Goal: Transaction & Acquisition: Purchase product/service

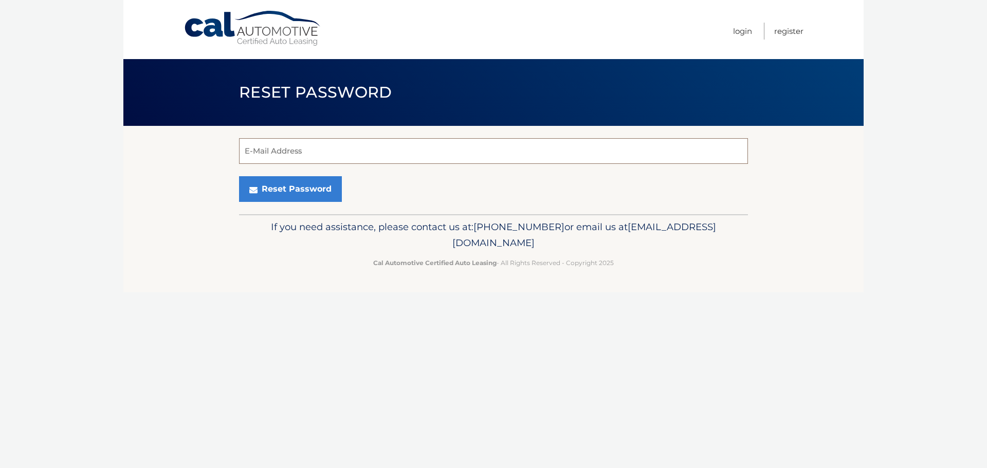
click at [361, 145] on input "E-Mail Address" at bounding box center [493, 151] width 509 height 26
type input "[PERSON_NAME][EMAIL_ADDRESS][DOMAIN_NAME]"
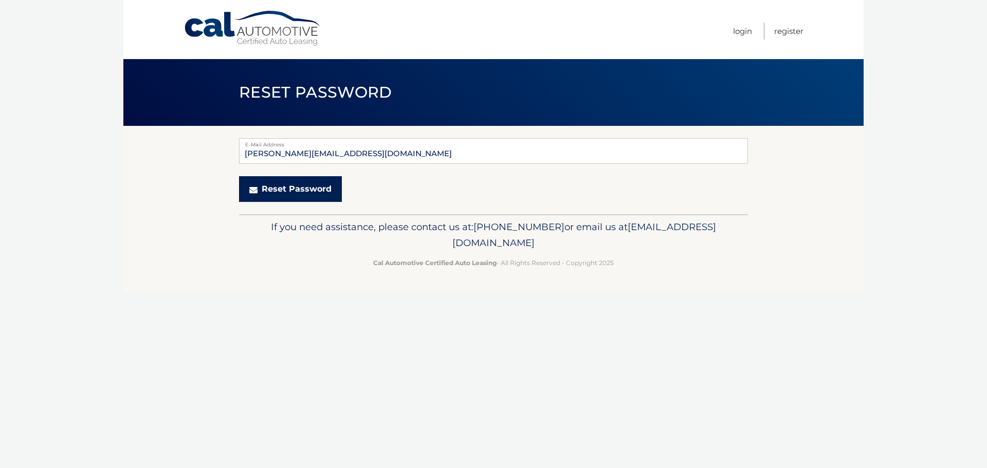
click at [289, 194] on button "Reset Password" at bounding box center [290, 189] width 103 height 26
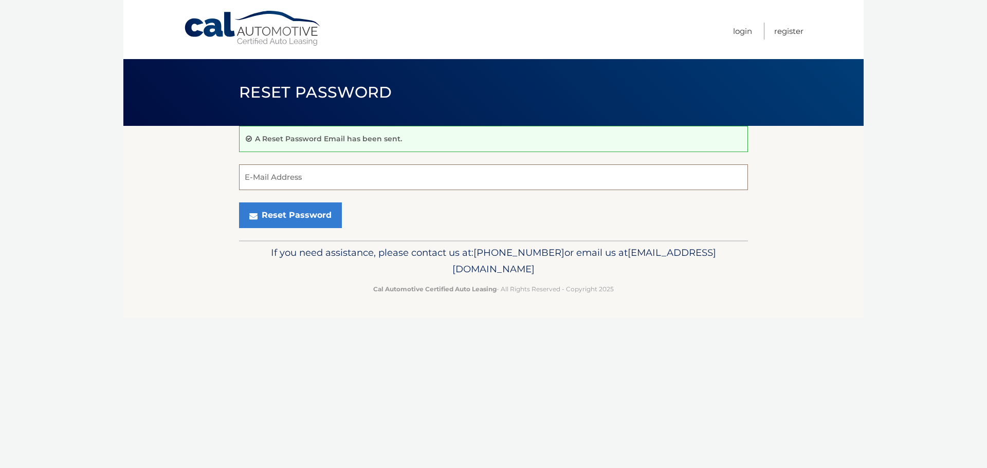
click at [304, 177] on input "E-Mail Address" at bounding box center [493, 178] width 509 height 26
click at [453, 209] on div "Reset Password" at bounding box center [493, 216] width 509 height 26
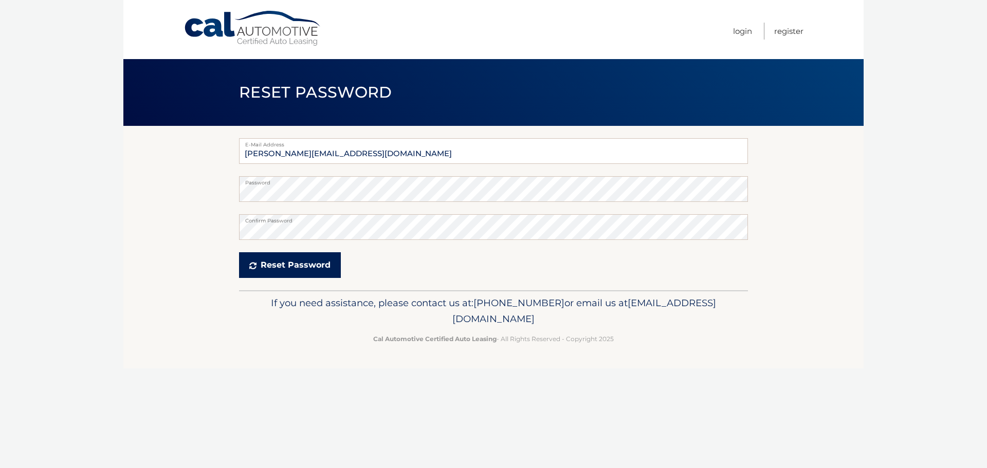
click at [259, 265] on button "Reset Password" at bounding box center [290, 265] width 102 height 26
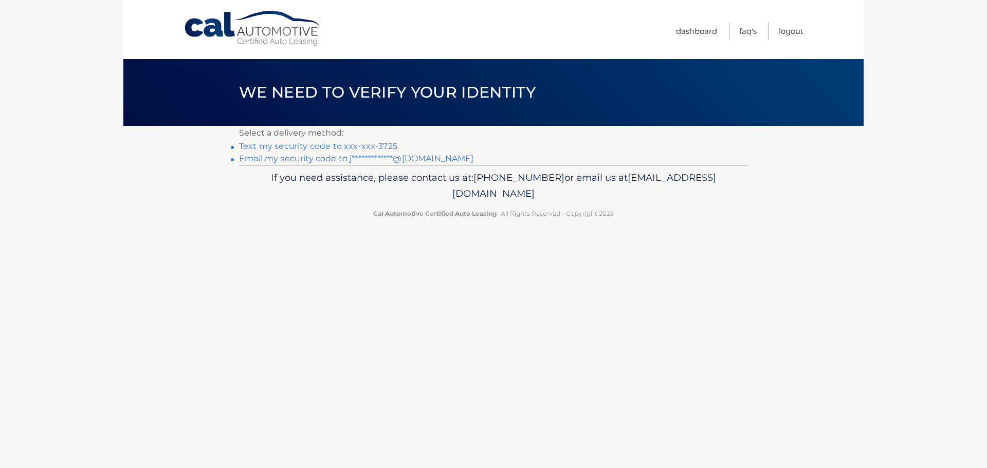
click at [339, 145] on link "Text my security code to xxx-xxx-3725" at bounding box center [318, 146] width 158 height 10
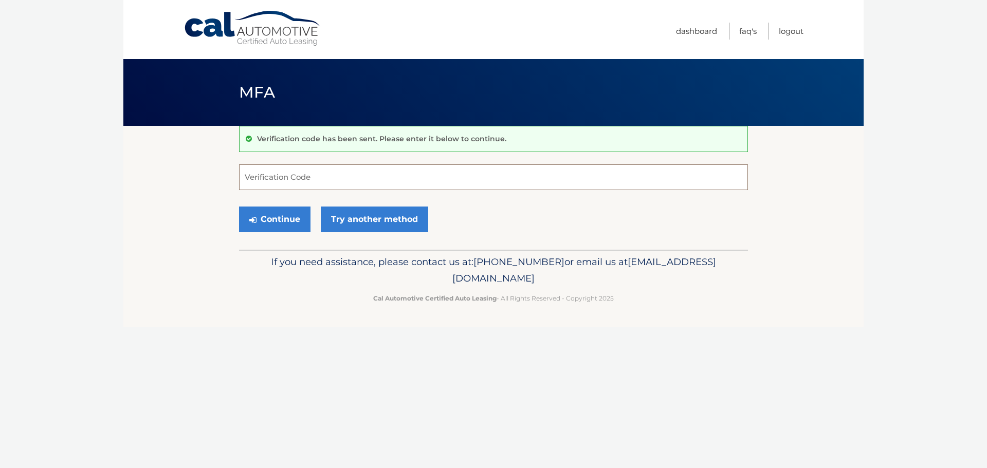
click at [361, 176] on input "Verification Code" at bounding box center [493, 178] width 509 height 26
type input "180789"
click at [269, 219] on button "Continue" at bounding box center [274, 220] width 71 height 26
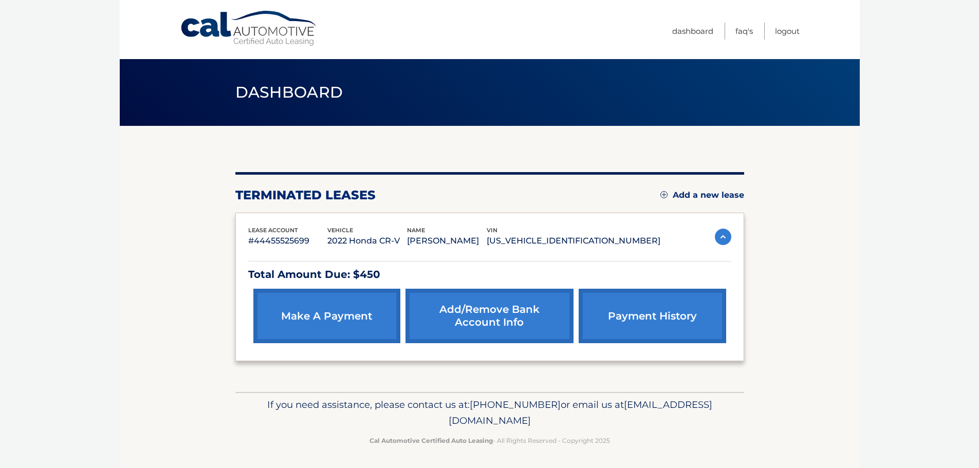
click at [341, 325] on link "make a payment" at bounding box center [326, 316] width 147 height 54
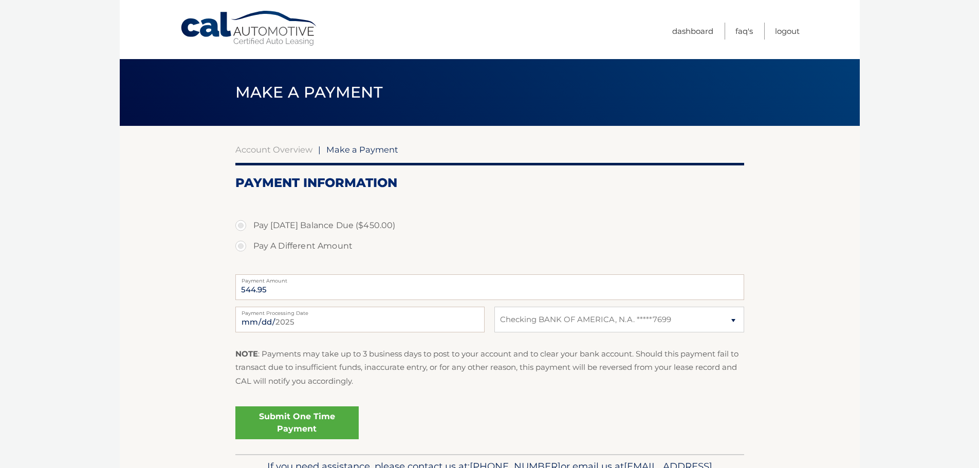
select select "OTQ4NWFhOTUtZmFhMS00YjBjLTkxYWMtZTMyNmU4ZDE5ZTlk"
click at [242, 225] on label "Pay [DATE] Balance Due ($450.00)" at bounding box center [489, 225] width 509 height 21
click at [242, 225] on input "Pay [DATE] Balance Due ($450.00)" at bounding box center [245, 223] width 10 height 16
radio input "true"
type input "450.00"
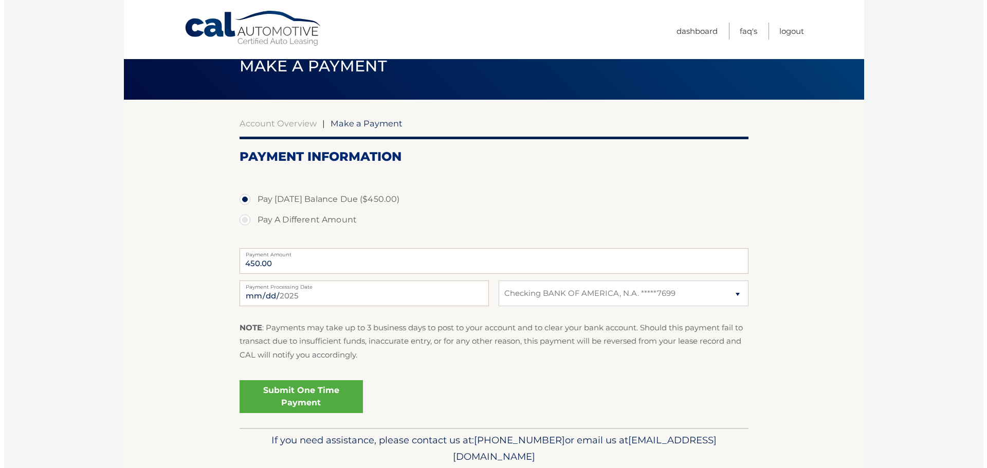
scroll to position [51, 0]
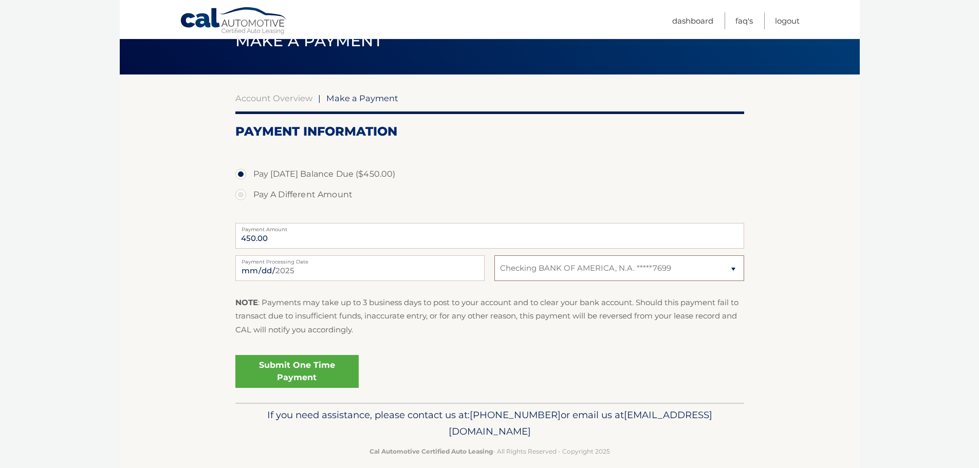
click at [735, 267] on select "Select Bank Account Checking BANK OF AMERICA, N.A. *****7699" at bounding box center [619, 269] width 249 height 26
click at [495, 256] on select "Select Bank Account Checking BANK OF AMERICA, N.A. *****7699" at bounding box center [619, 269] width 249 height 26
click at [304, 376] on link "Submit One Time Payment" at bounding box center [296, 371] width 123 height 33
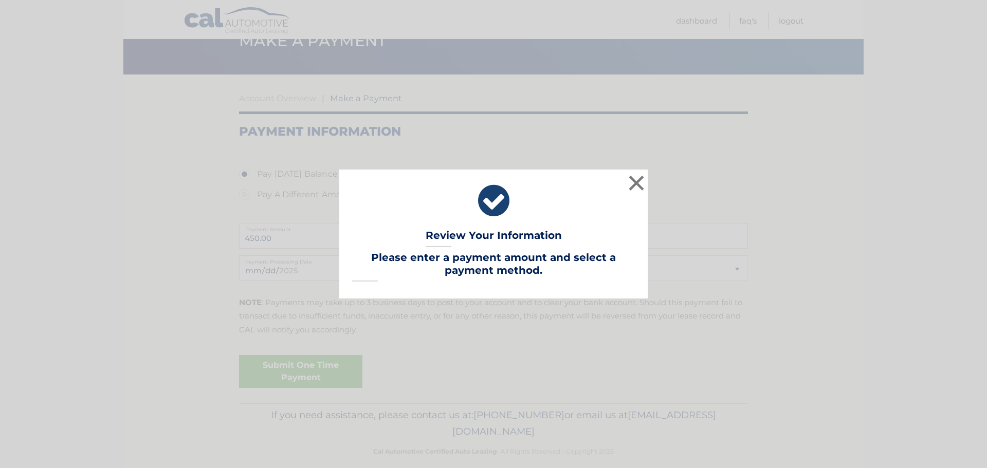
click at [470, 263] on h3 "Please enter a payment amount and select a payment method." at bounding box center [493, 266] width 283 height 30
click at [636, 182] on button "×" at bounding box center [636, 183] width 21 height 21
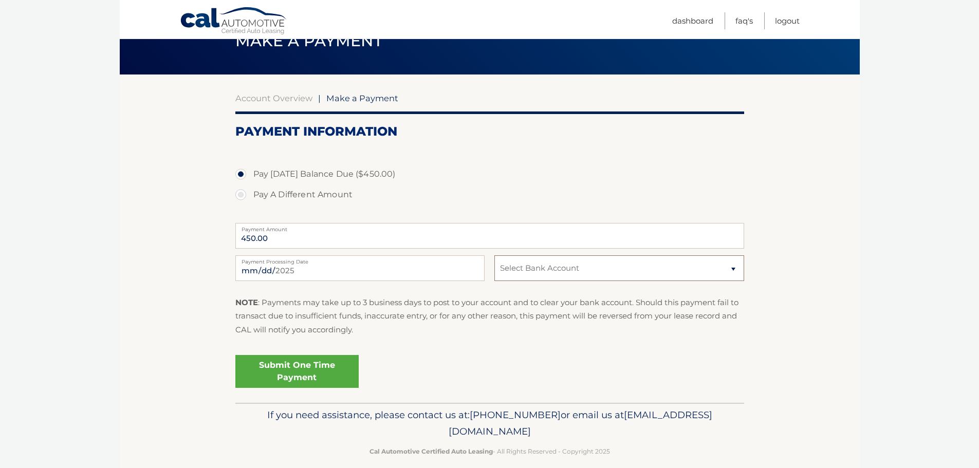
click at [540, 274] on select "Select Bank Account Checking BANK OF AMERICA, N.A. *****7699" at bounding box center [619, 269] width 249 height 26
select select "OTQ4NWFhOTUtZmFhMS00YjBjLTkxYWMtZTMyNmU4ZDE5ZTlk"
click at [495, 256] on select "Select Bank Account Checking BANK OF AMERICA, N.A. *****7699" at bounding box center [619, 269] width 249 height 26
click at [296, 372] on link "Submit One Time Payment" at bounding box center [296, 371] width 123 height 33
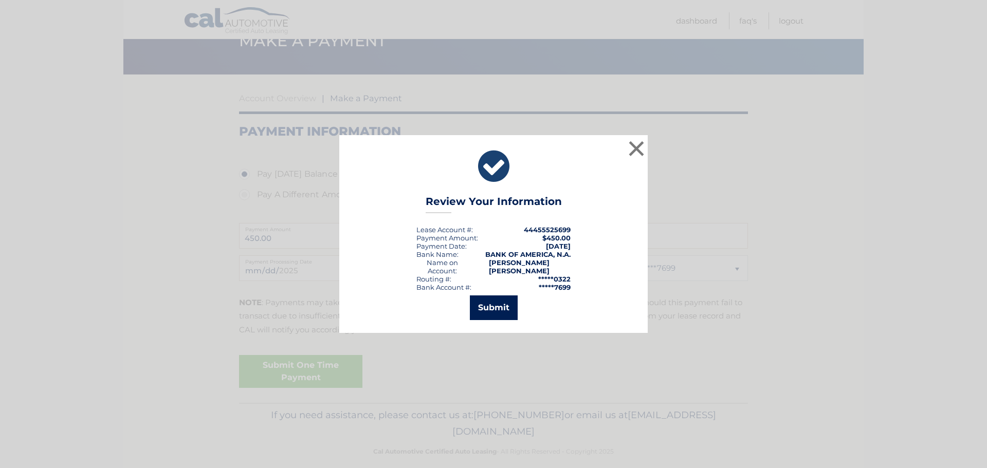
click at [492, 303] on button "Submit" at bounding box center [494, 308] width 48 height 25
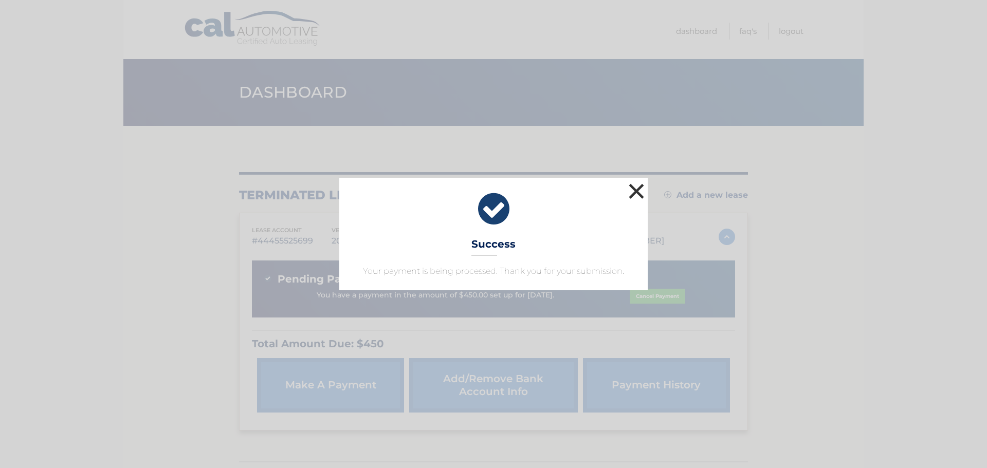
click at [638, 191] on button "×" at bounding box center [636, 191] width 21 height 21
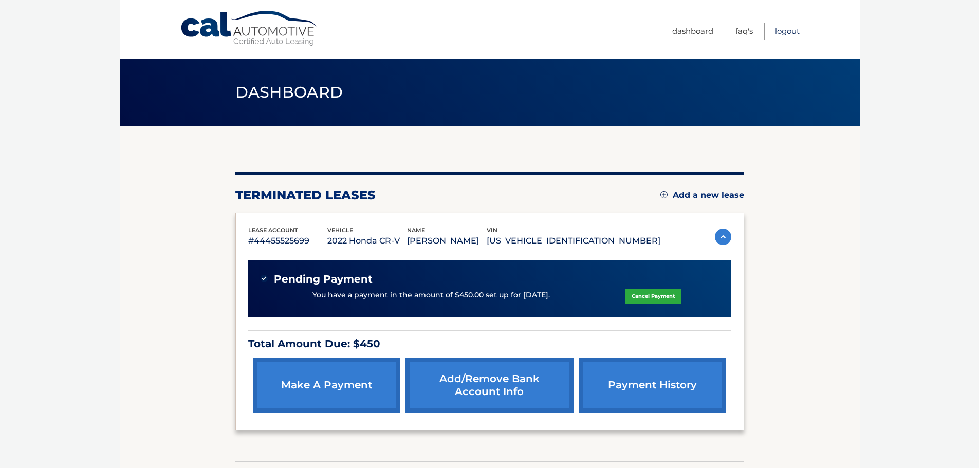
click at [787, 32] on link "Logout" at bounding box center [787, 31] width 25 height 17
